Goal: Information Seeking & Learning: Learn about a topic

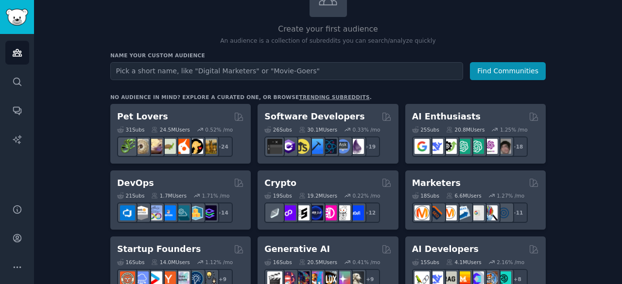
scroll to position [83, 0]
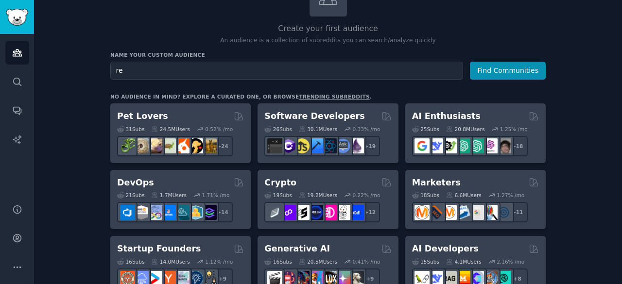
type input "r"
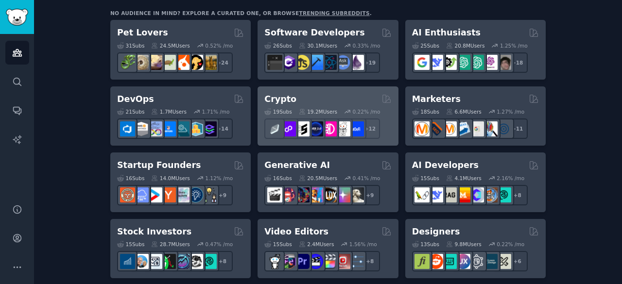
scroll to position [170, 0]
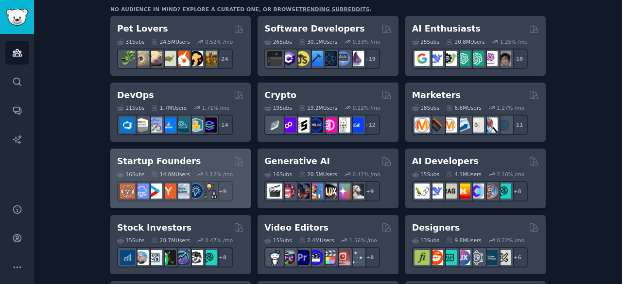
click at [172, 162] on h2 "Startup Founders" at bounding box center [159, 162] width 84 height 12
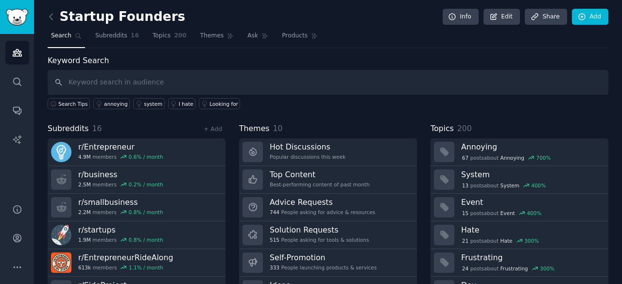
scroll to position [49, 0]
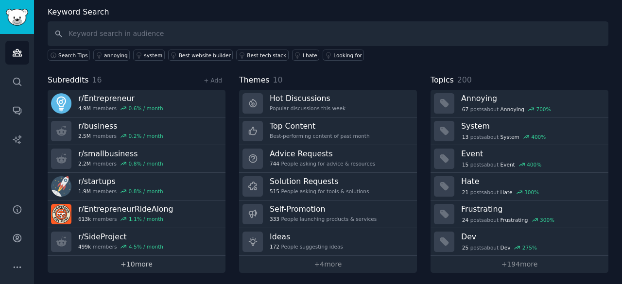
click at [146, 262] on link "+ 10 more" at bounding box center [137, 264] width 178 height 17
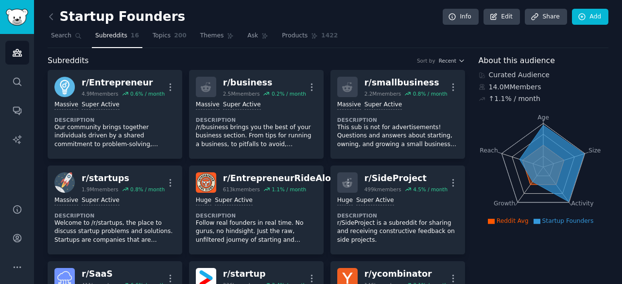
click at [51, 18] on icon at bounding box center [51, 17] width 3 height 6
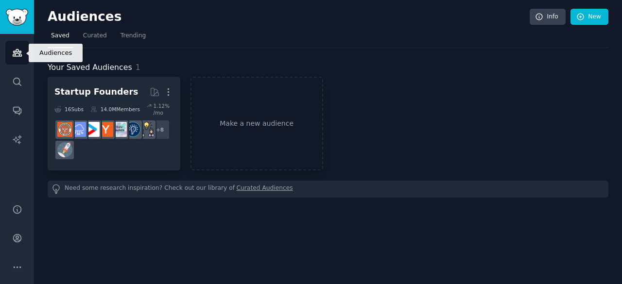
click at [11, 64] on link "Audiences" at bounding box center [17, 53] width 24 height 24
click at [15, 49] on icon "Sidebar" at bounding box center [17, 53] width 10 height 10
click at [121, 37] on span "Trending" at bounding box center [133, 36] width 25 height 9
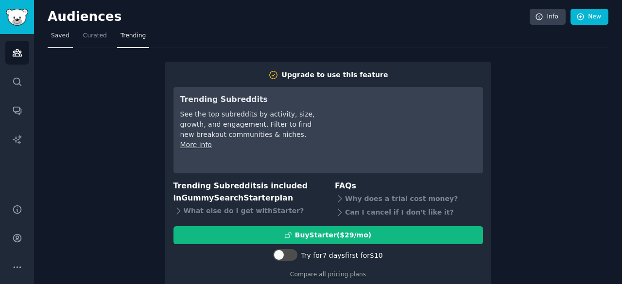
click at [55, 38] on span "Saved" at bounding box center [60, 36] width 18 height 9
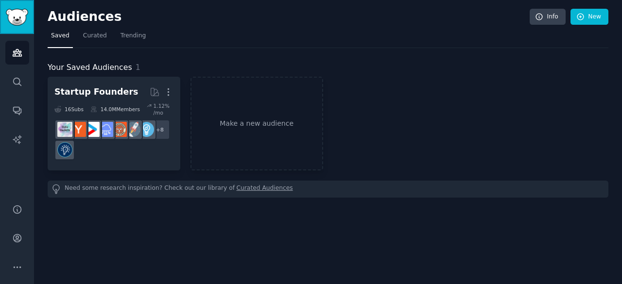
click at [15, 16] on img "Sidebar" at bounding box center [17, 17] width 22 height 17
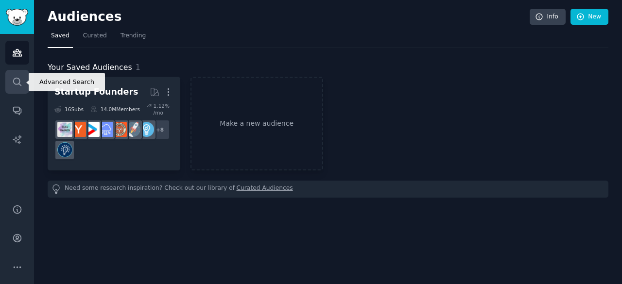
click at [21, 81] on icon "Sidebar" at bounding box center [17, 82] width 10 height 10
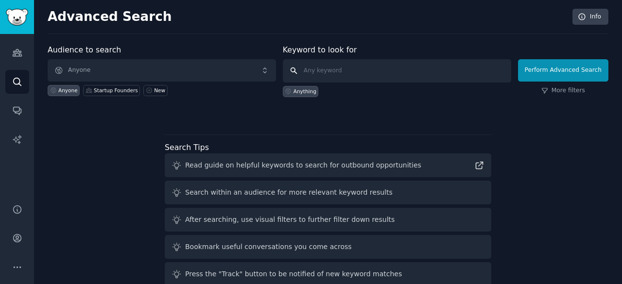
click at [334, 72] on input "text" at bounding box center [397, 70] width 229 height 23
type input "remote hiring"
click at [107, 86] on div "Startup Founders" at bounding box center [111, 90] width 57 height 11
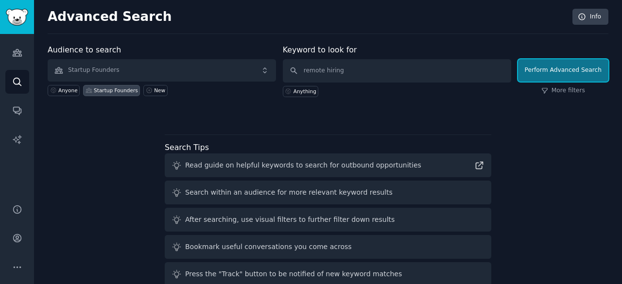
click at [534, 72] on button "Perform Advanced Search" at bounding box center [563, 70] width 90 height 22
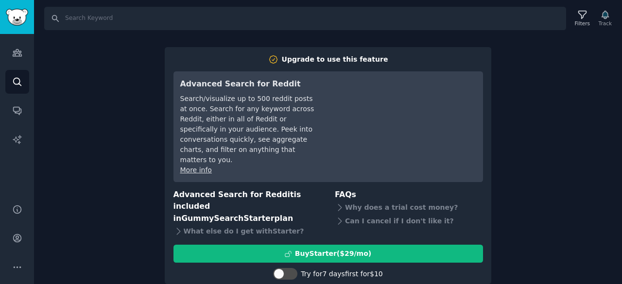
scroll to position [1, 0]
click at [124, 170] on div "Search Filters Track Upgrade to use this feature Advanced Search for Reddit Sea…" at bounding box center [328, 142] width 588 height 284
click at [12, 59] on link "Audiences" at bounding box center [17, 53] width 24 height 24
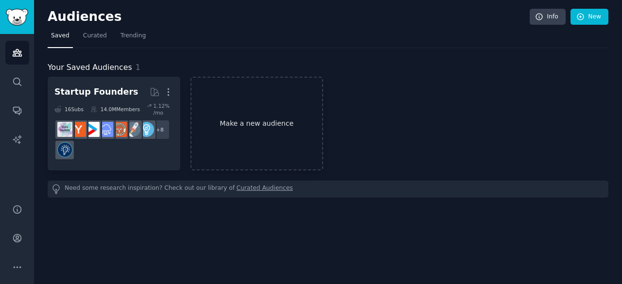
click at [238, 123] on link "Make a new audience" at bounding box center [257, 124] width 133 height 94
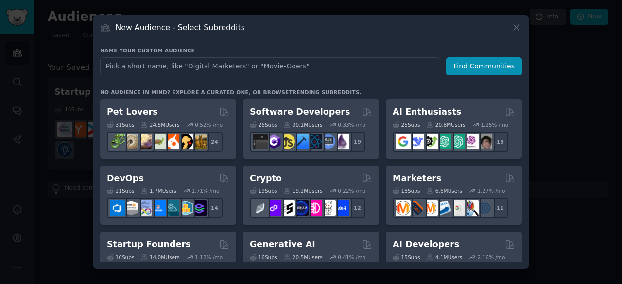
scroll to position [35, 0]
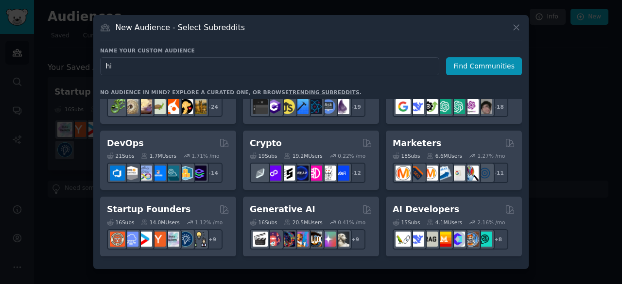
type input "h"
type input "remote"
click at [464, 69] on button "Find Communities" at bounding box center [484, 66] width 76 height 18
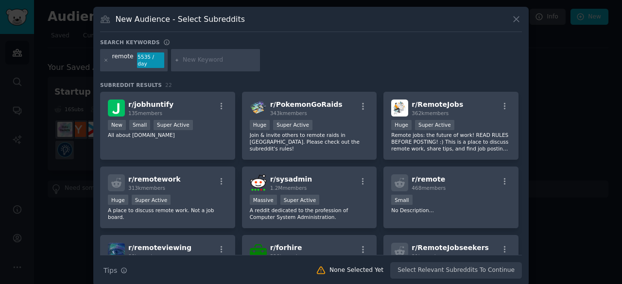
scroll to position [0, 0]
click at [104, 58] on icon at bounding box center [106, 60] width 5 height 5
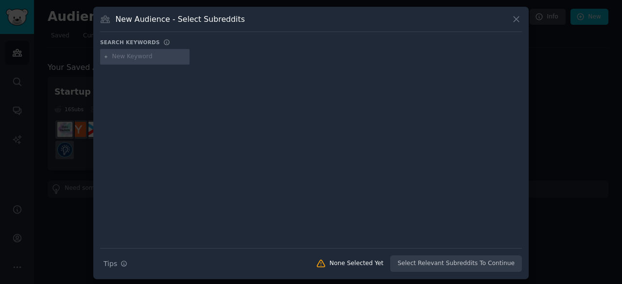
click at [143, 55] on input "text" at bounding box center [149, 57] width 74 height 9
type input "remote team"
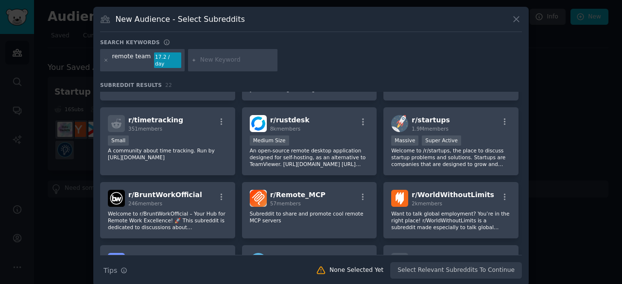
scroll to position [136, 0]
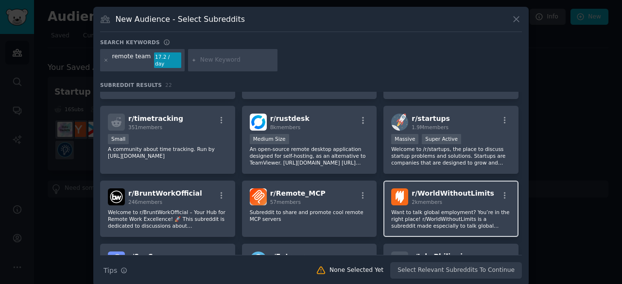
click at [428, 190] on span "r/ WorldWithoutLimits" at bounding box center [453, 194] width 83 height 8
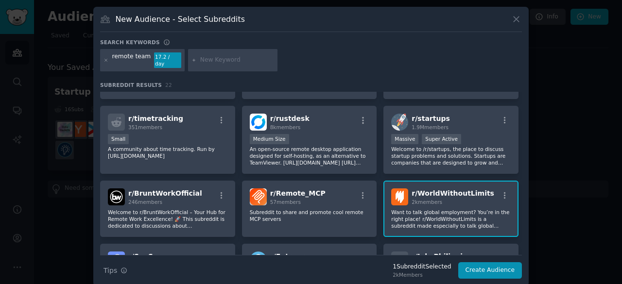
click at [428, 190] on span "r/ WorldWithoutLimits" at bounding box center [453, 194] width 83 height 8
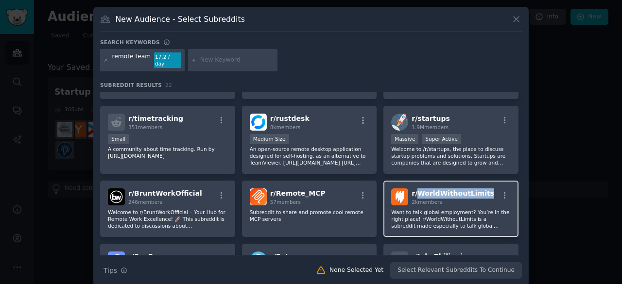
click at [428, 190] on span "r/ WorldWithoutLimits" at bounding box center [453, 194] width 83 height 8
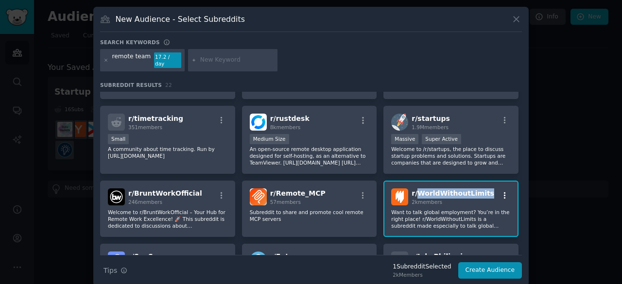
click at [503, 192] on icon "button" at bounding box center [505, 196] width 9 height 9
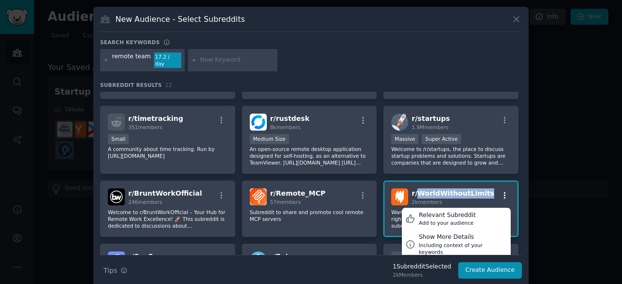
click at [503, 192] on icon "button" at bounding box center [505, 196] width 9 height 9
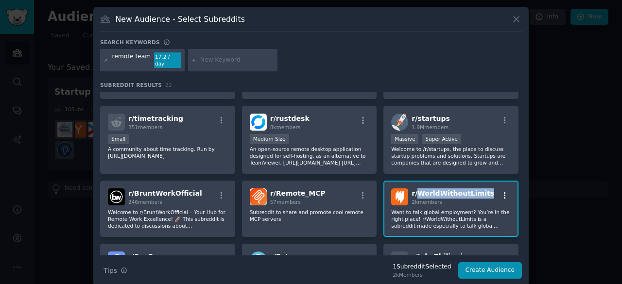
click at [503, 192] on icon "button" at bounding box center [505, 196] width 9 height 9
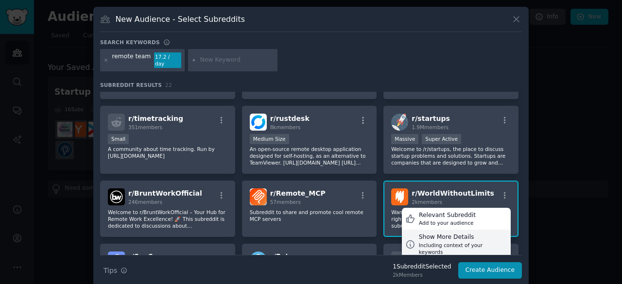
click at [468, 242] on div "Including context of your keywords" at bounding box center [463, 249] width 88 height 14
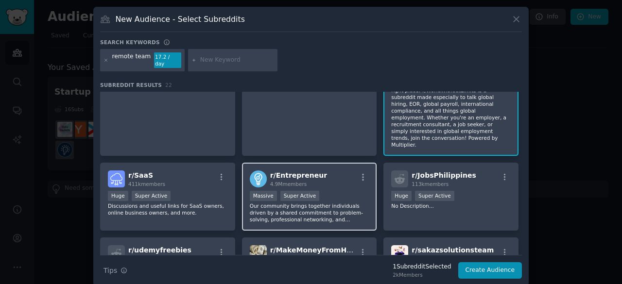
scroll to position [371, 0]
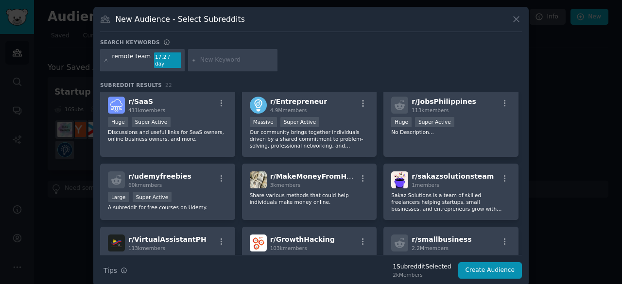
click at [225, 50] on div at bounding box center [232, 60] width 89 height 22
click at [224, 56] on input "text" at bounding box center [237, 60] width 74 height 9
click at [105, 58] on icon at bounding box center [106, 60] width 5 height 5
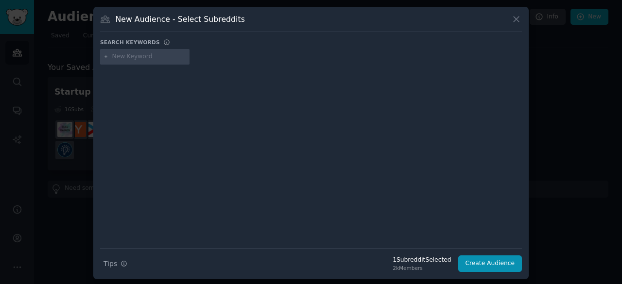
click at [135, 60] on input "text" at bounding box center [149, 57] width 74 height 9
type input "founder"
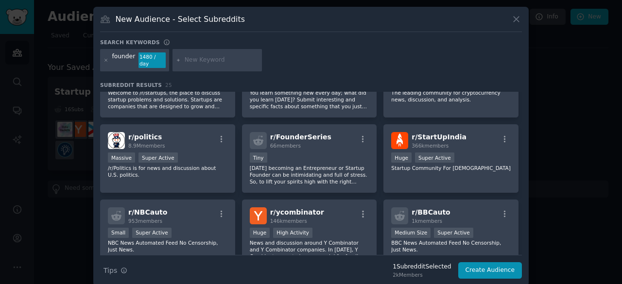
scroll to position [208, 0]
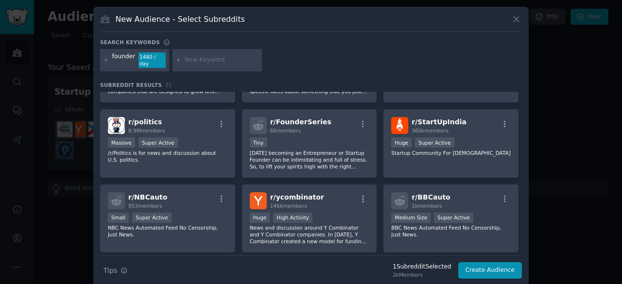
drag, startPoint x: 235, startPoint y: 212, endPoint x: 234, endPoint y: 223, distance: 11.2
click at [234, 223] on div "r/ cofounderhunt 20k members Large High Activity Please pay attention to Rule #…" at bounding box center [311, 106] width 422 height 444
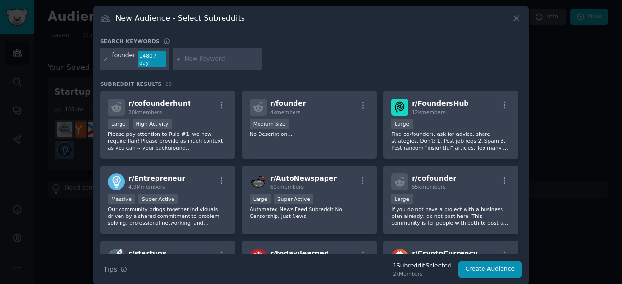
scroll to position [0, 0]
click at [105, 57] on icon at bounding box center [106, 59] width 5 height 5
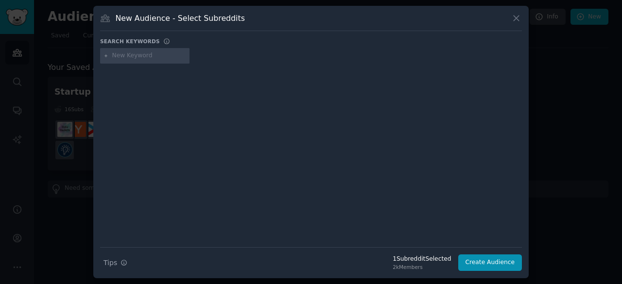
click at [117, 55] on input "text" at bounding box center [149, 56] width 74 height 9
type input "growth"
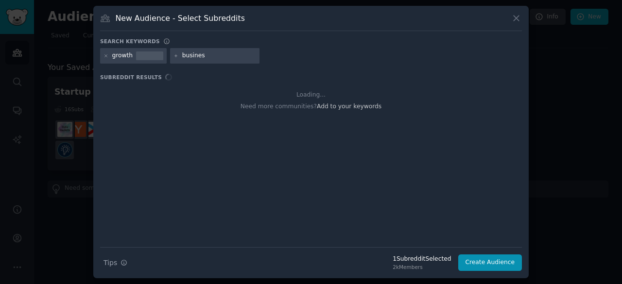
type input "business"
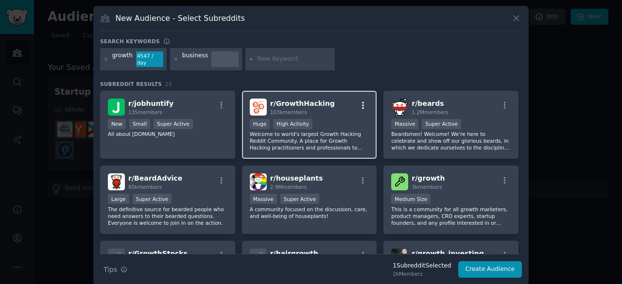
click at [361, 101] on icon "button" at bounding box center [363, 105] width 9 height 9
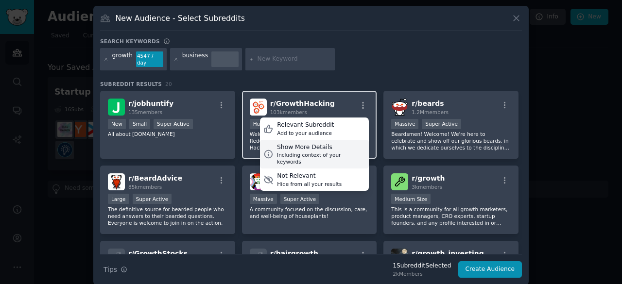
click at [347, 152] on div "Including context of your keywords" at bounding box center [321, 159] width 88 height 14
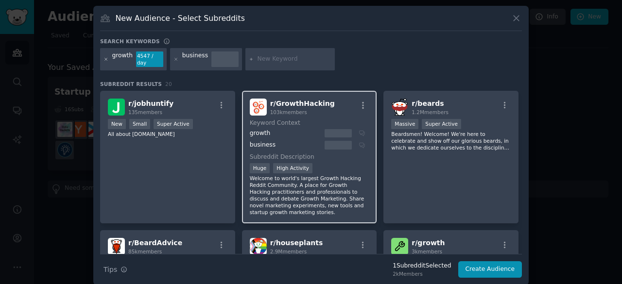
click at [106, 58] on icon at bounding box center [106, 59] width 2 height 2
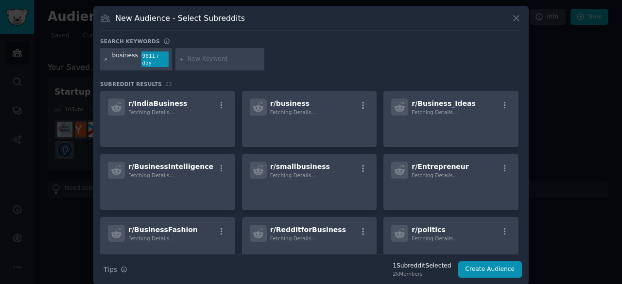
click at [105, 57] on icon at bounding box center [106, 59] width 5 height 5
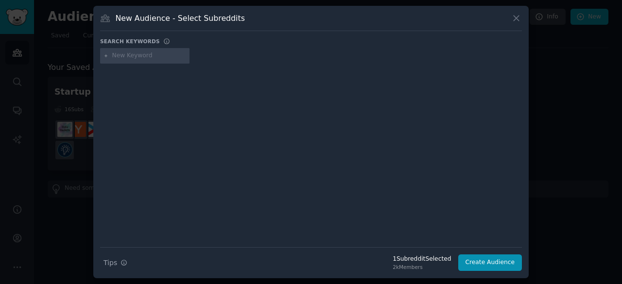
click at [119, 56] on input "text" at bounding box center [149, 56] width 74 height 9
type input "business"
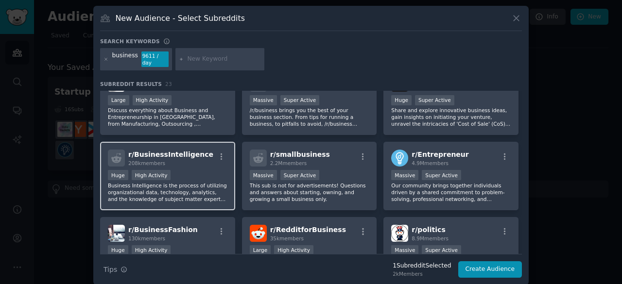
scroll to position [25, 0]
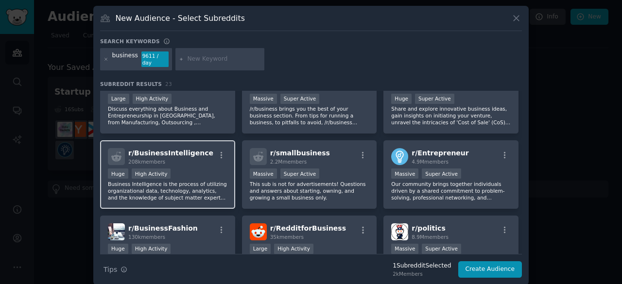
click at [230, 178] on div "r/ BusinessIntelligence 208k members Huge High Activity Business Intelligence i…" at bounding box center [167, 175] width 135 height 69
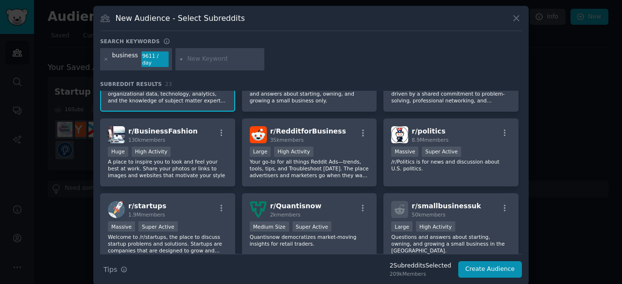
scroll to position [123, 0]
click at [201, 59] on input "text" at bounding box center [224, 59] width 74 height 9
type input "dev"
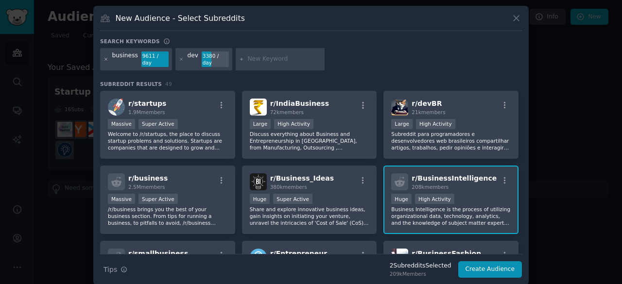
click at [107, 57] on icon at bounding box center [106, 59] width 5 height 5
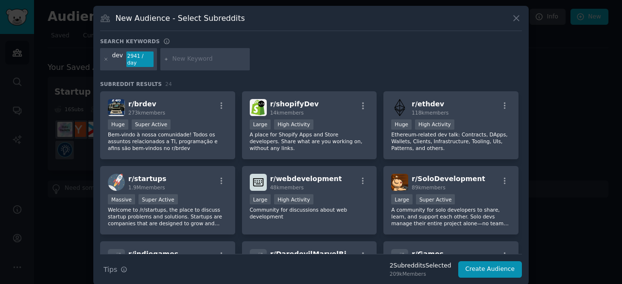
scroll to position [301, 0]
click at [105, 57] on icon at bounding box center [106, 59] width 5 height 5
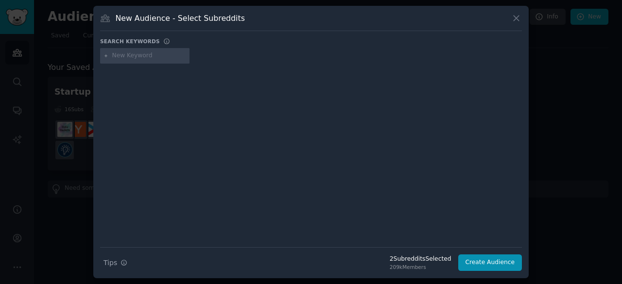
click at [124, 57] on input "text" at bounding box center [149, 56] width 74 height 9
type input "Team"
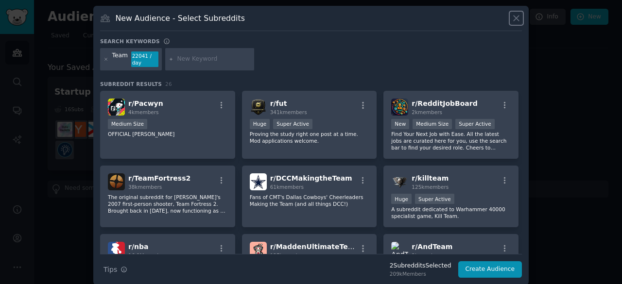
click at [516, 20] on icon at bounding box center [517, 18] width 10 height 10
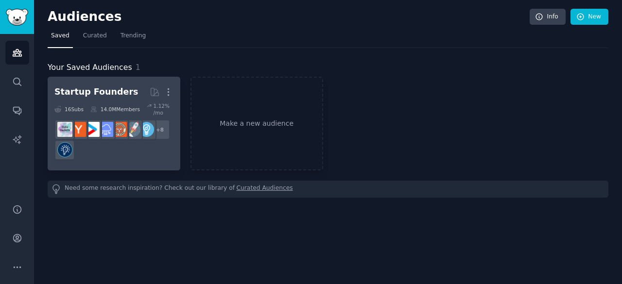
click at [153, 148] on div "+ 8" at bounding box center [113, 140] width 119 height 41
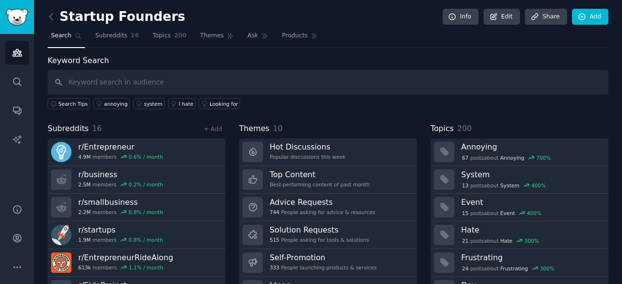
scroll to position [33, 0]
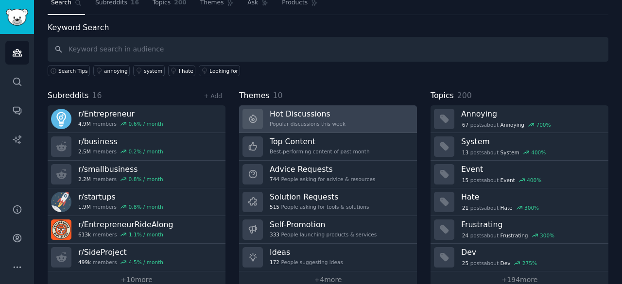
click at [291, 114] on h3 "Hot Discussions" at bounding box center [308, 114] width 76 height 10
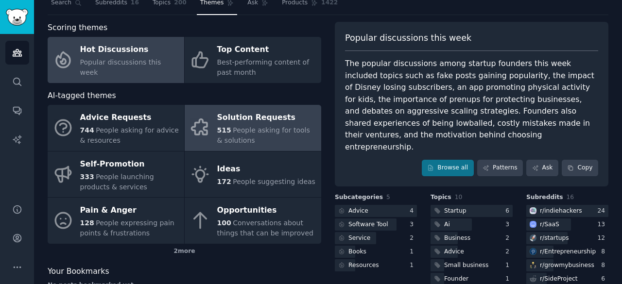
click at [291, 135] on div "515 People asking for tools & solutions" at bounding box center [266, 135] width 99 height 20
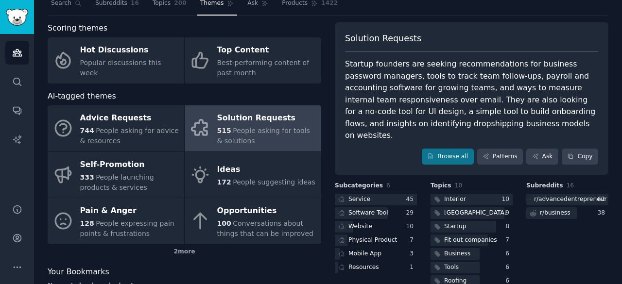
scroll to position [79, 0]
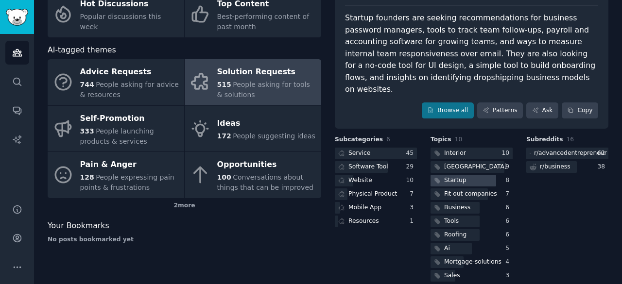
click at [452, 177] on div "Startup" at bounding box center [455, 181] width 22 height 9
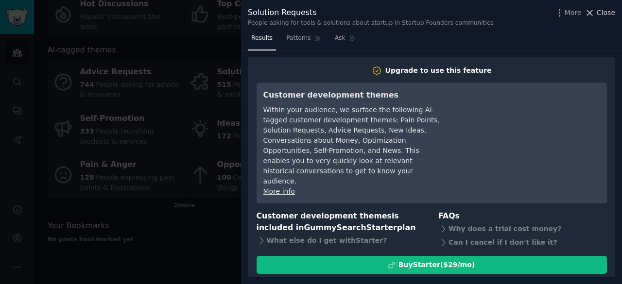
click at [598, 12] on button "Close" at bounding box center [600, 13] width 31 height 10
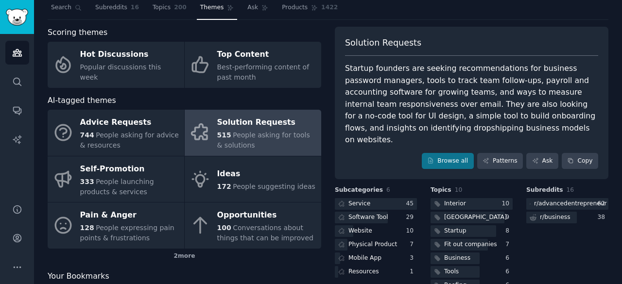
scroll to position [31, 0]
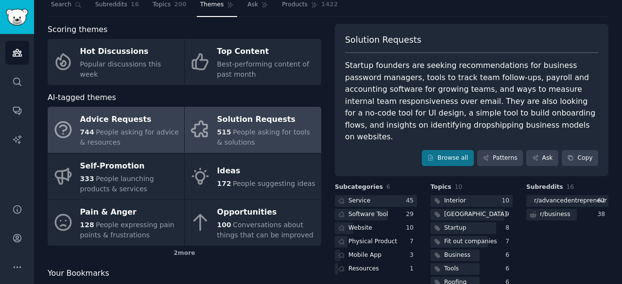
click at [148, 148] on link "Advice Requests 744 People asking for advice & resources" at bounding box center [116, 130] width 137 height 46
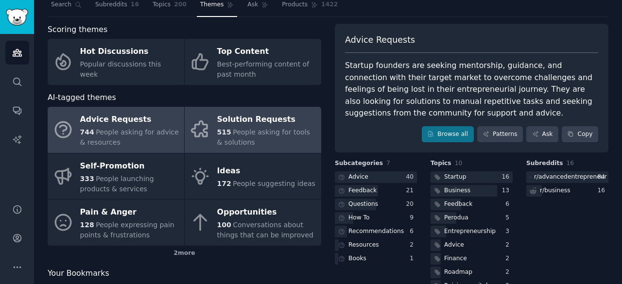
click at [219, 136] on span "515" at bounding box center [224, 132] width 14 height 8
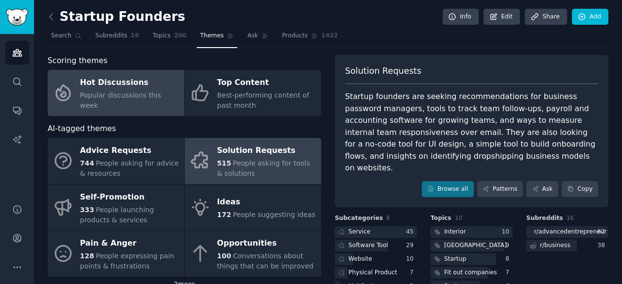
click at [143, 104] on span "Popular discussions this week" at bounding box center [120, 100] width 81 height 18
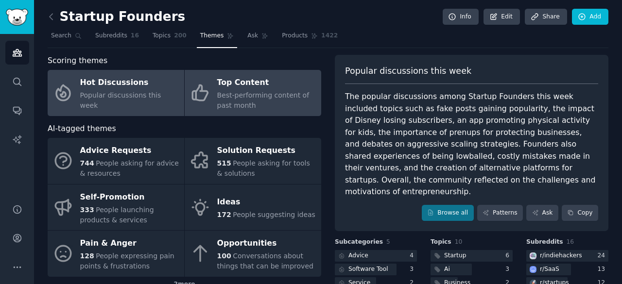
click at [254, 91] on span "Best-performing content of past month" at bounding box center [263, 100] width 92 height 18
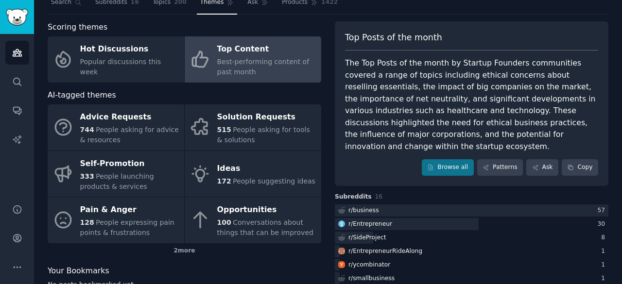
scroll to position [18, 0]
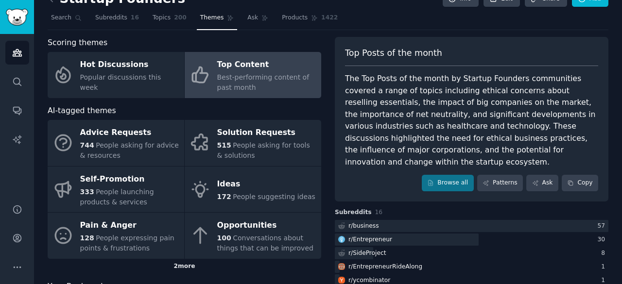
click at [187, 262] on div "2 more" at bounding box center [185, 267] width 274 height 16
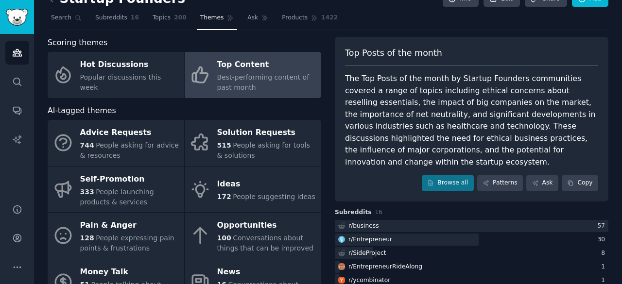
scroll to position [89, 0]
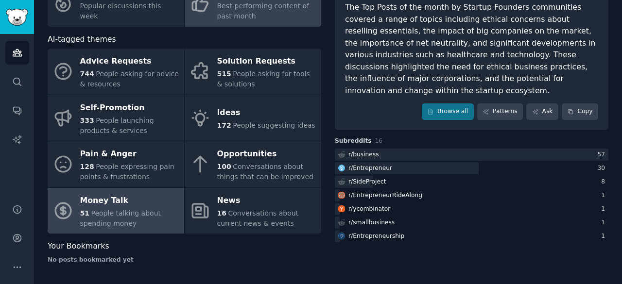
click at [150, 213] on span "People talking about spending money" at bounding box center [120, 219] width 81 height 18
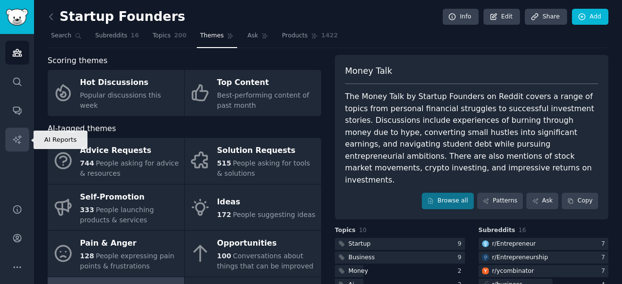
click at [21, 145] on link "AI Reports" at bounding box center [17, 140] width 24 height 24
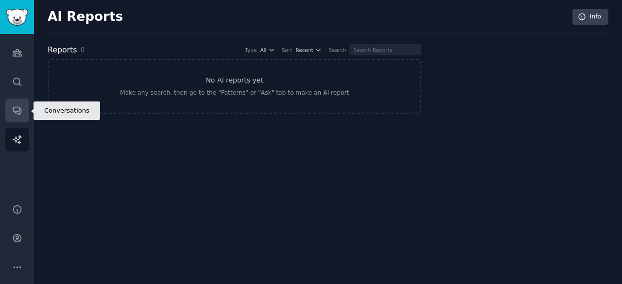
click at [17, 112] on icon "Sidebar" at bounding box center [17, 111] width 10 height 10
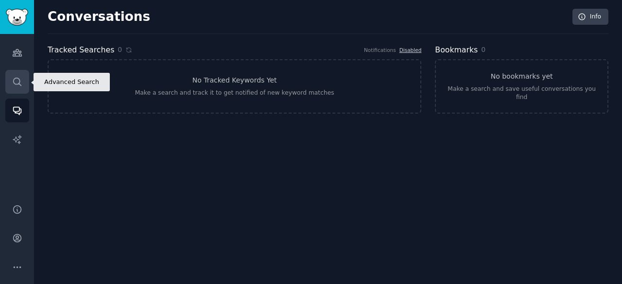
click at [14, 80] on icon "Sidebar" at bounding box center [17, 82] width 8 height 8
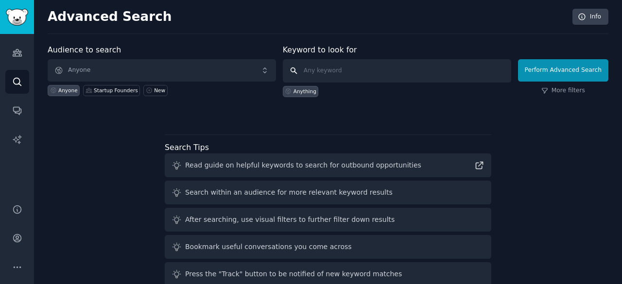
click at [322, 73] on input "text" at bounding box center [397, 70] width 229 height 23
type input "r"
click at [580, 19] on icon at bounding box center [583, 17] width 6 height 6
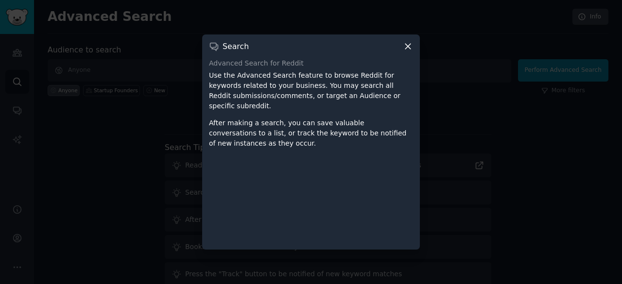
click at [406, 52] on icon at bounding box center [408, 46] width 10 height 10
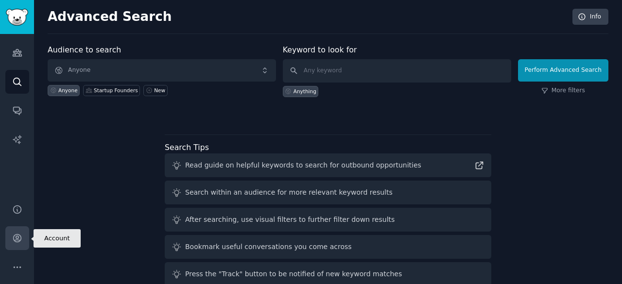
click at [20, 244] on icon "Sidebar" at bounding box center [17, 238] width 10 height 10
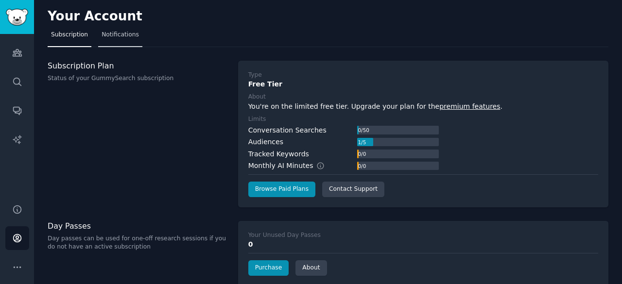
click at [115, 38] on span "Notifications" at bounding box center [120, 35] width 37 height 9
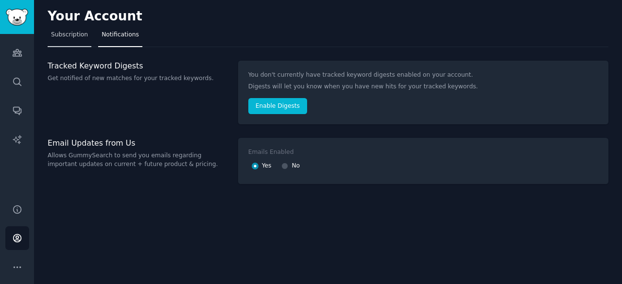
click at [83, 35] on span "Subscription" at bounding box center [69, 35] width 37 height 9
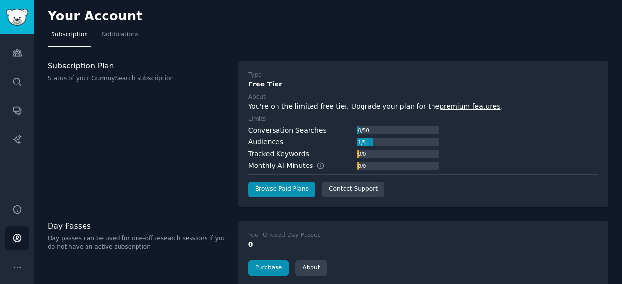
scroll to position [59, 0]
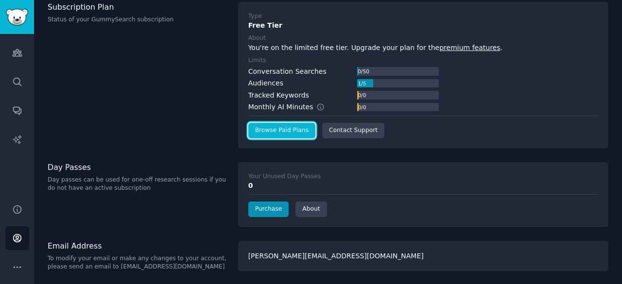
click at [268, 128] on link "Browse Paid Plans" at bounding box center [281, 131] width 67 height 16
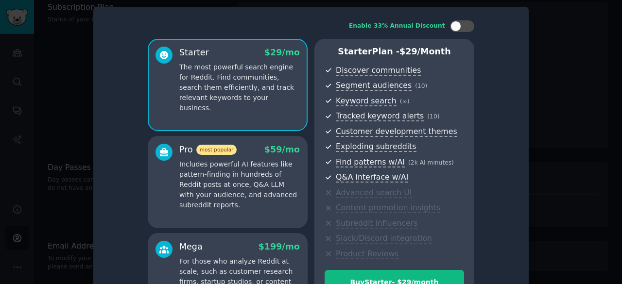
click at [275, 172] on p "Includes powerful AI features like pattern-finding in hundreds of Reddit posts …" at bounding box center [239, 184] width 121 height 51
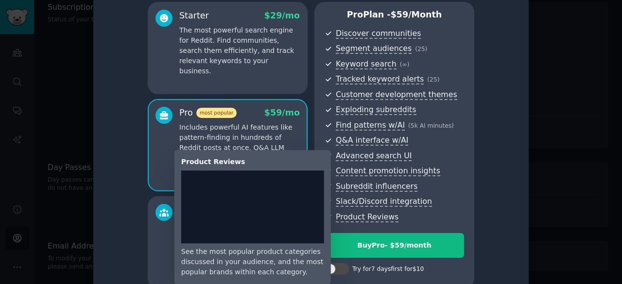
scroll to position [61, 0]
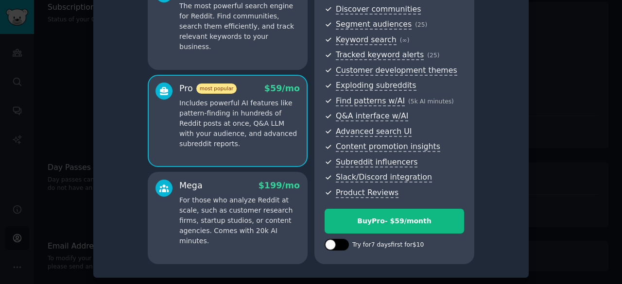
click at [341, 244] on div at bounding box center [341, 245] width 5 height 5
click at [341, 244] on div at bounding box center [343, 245] width 11 height 11
checkbox input "false"
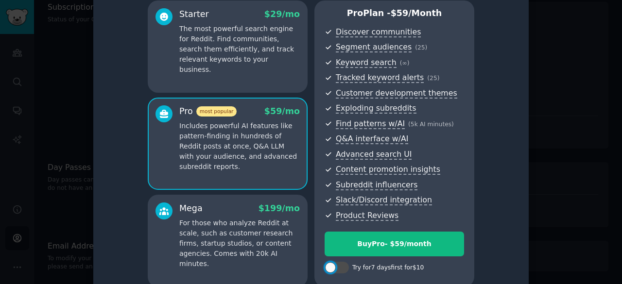
scroll to position [38, 0]
click at [51, 128] on div at bounding box center [311, 142] width 622 height 284
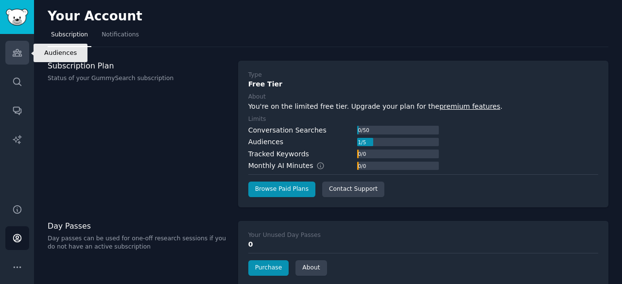
click at [17, 61] on link "Audiences" at bounding box center [17, 53] width 24 height 24
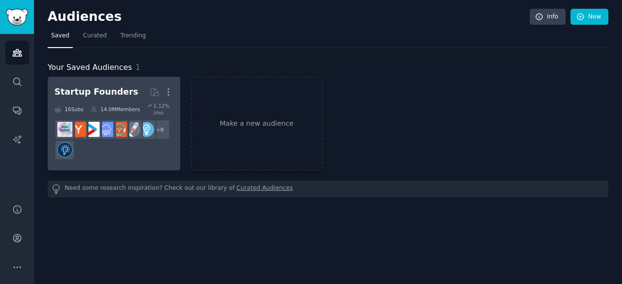
click at [118, 99] on h2 "Startup Founders More" at bounding box center [113, 92] width 119 height 17
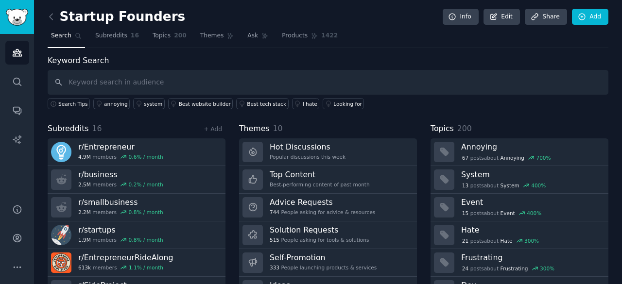
scroll to position [49, 0]
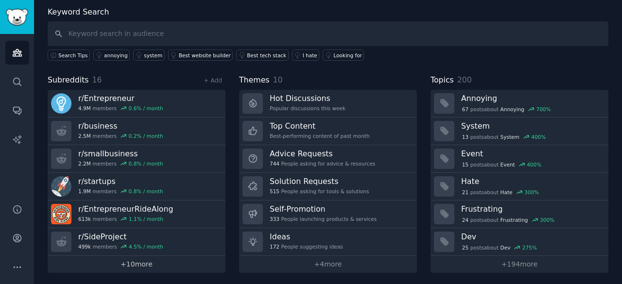
click at [148, 261] on link "+ 10 more" at bounding box center [137, 264] width 178 height 17
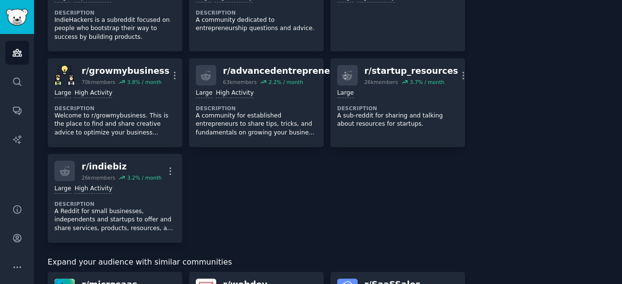
scroll to position [373, 0]
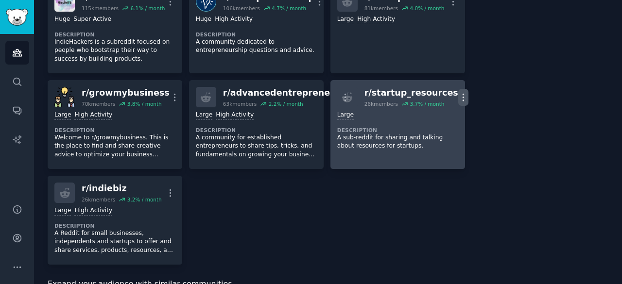
click at [463, 99] on icon "button" at bounding box center [463, 97] width 1 height 7
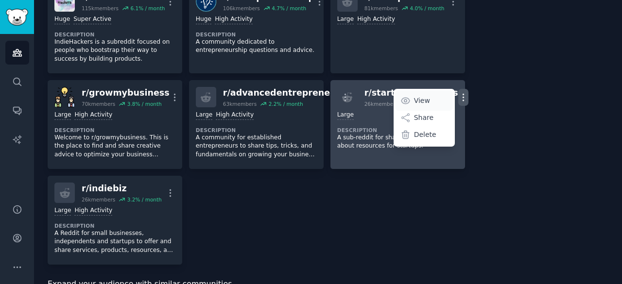
click at [419, 99] on link "View" at bounding box center [424, 100] width 58 height 20
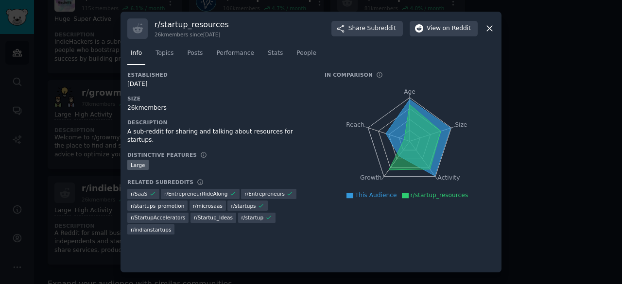
click at [486, 31] on icon at bounding box center [490, 28] width 10 height 10
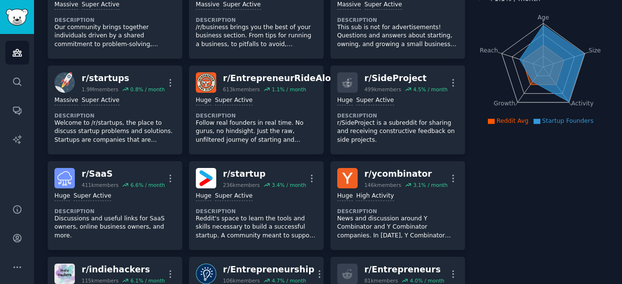
scroll to position [98, 0]
